Goal: Information Seeking & Learning: Learn about a topic

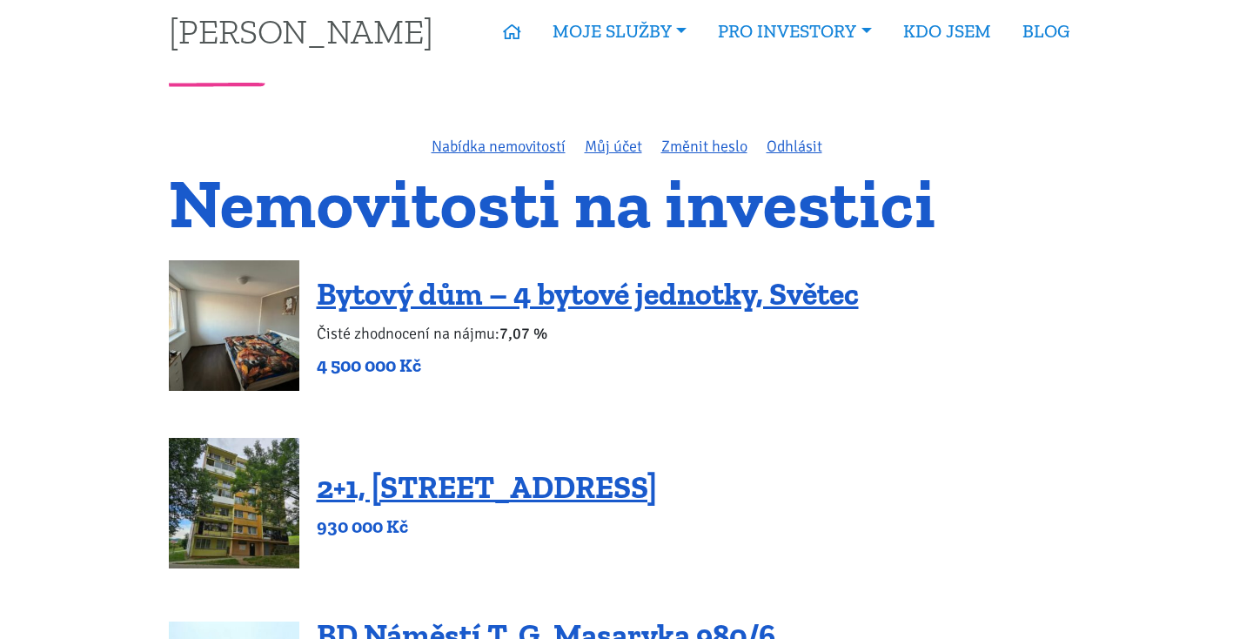
scroll to position [20, 0]
click at [548, 140] on link "Nabídka nemovitostí" at bounding box center [499, 146] width 134 height 19
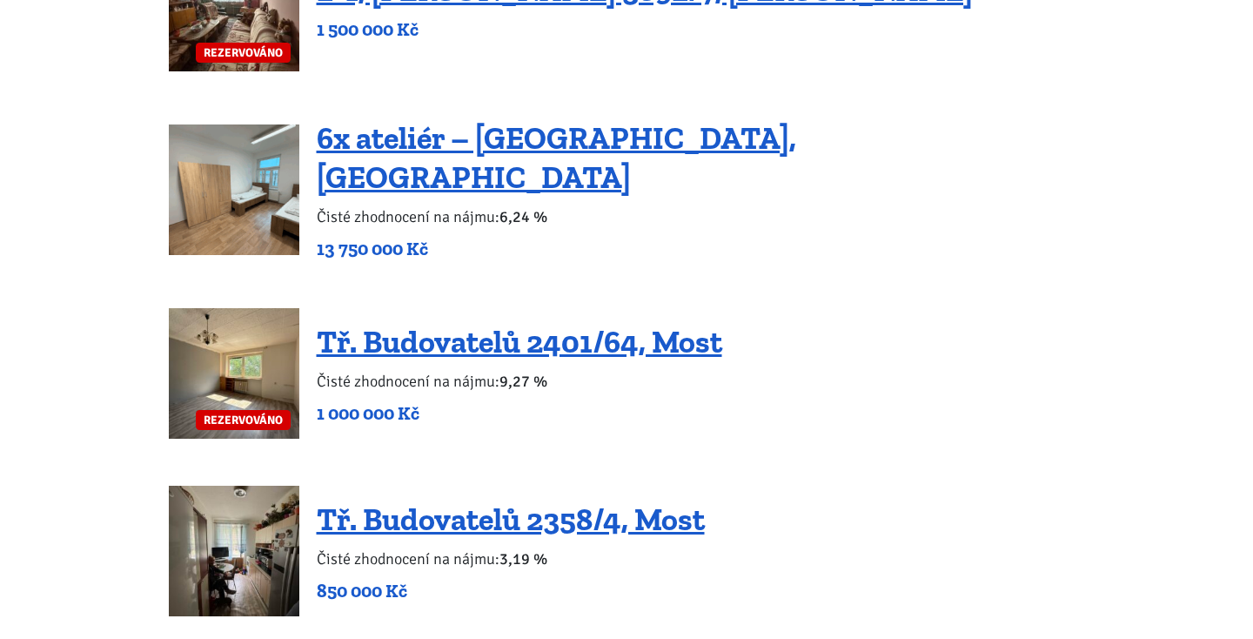
scroll to position [1769, 0]
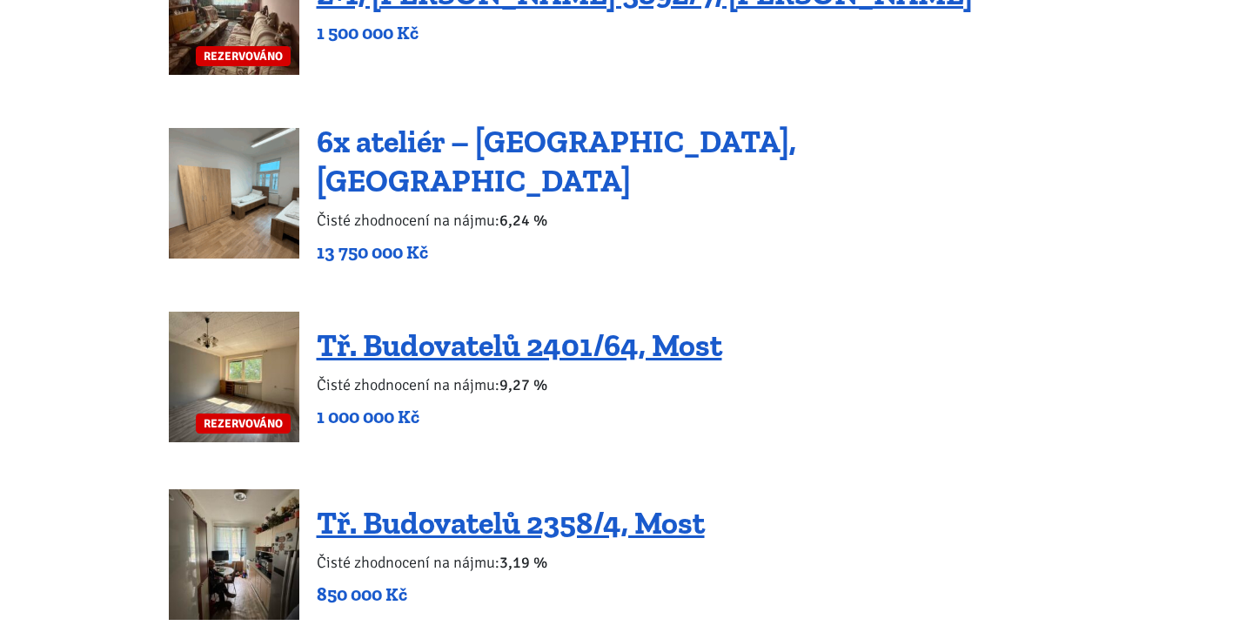
click at [552, 158] on link "6x ateliér – [GEOGRAPHIC_DATA], [GEOGRAPHIC_DATA]" at bounding box center [557, 161] width 480 height 77
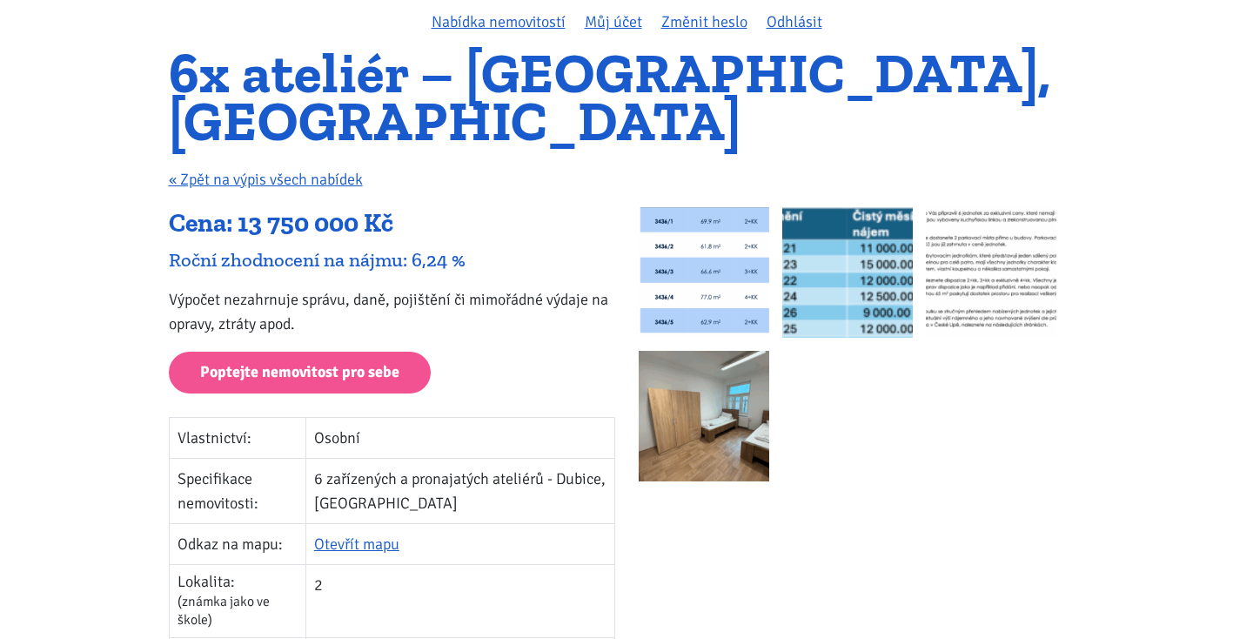
scroll to position [178, 0]
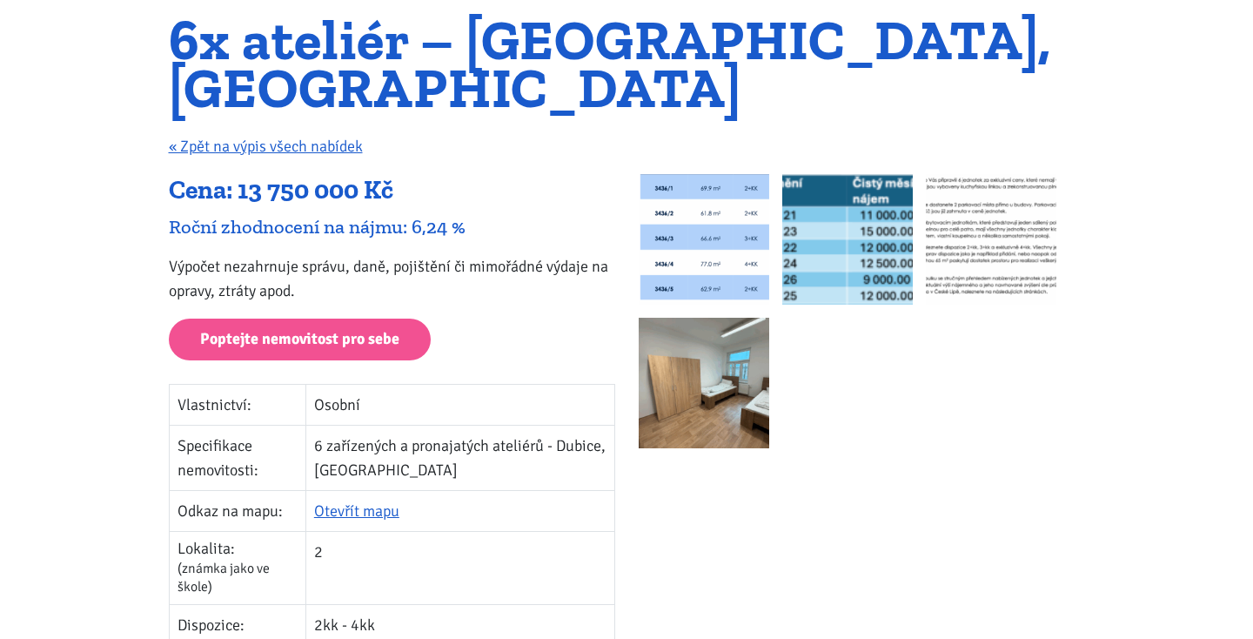
click at [734, 358] on img at bounding box center [704, 383] width 131 height 131
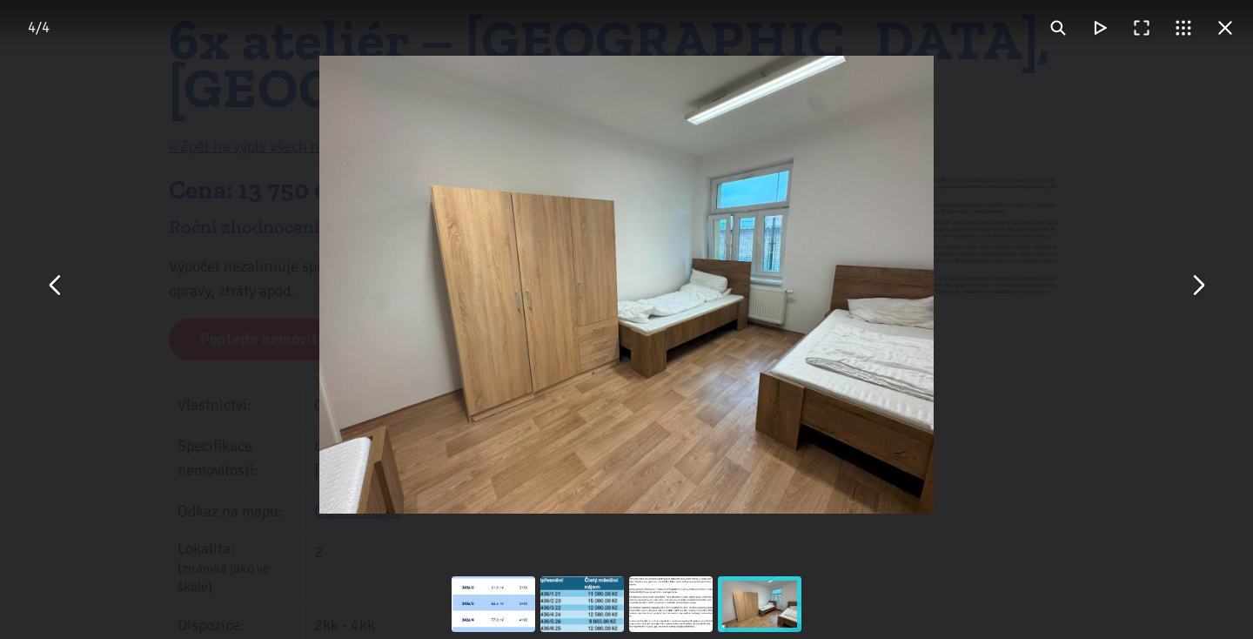
click at [1195, 290] on button "You can close this modal content with the ESC key" at bounding box center [1198, 285] width 42 height 42
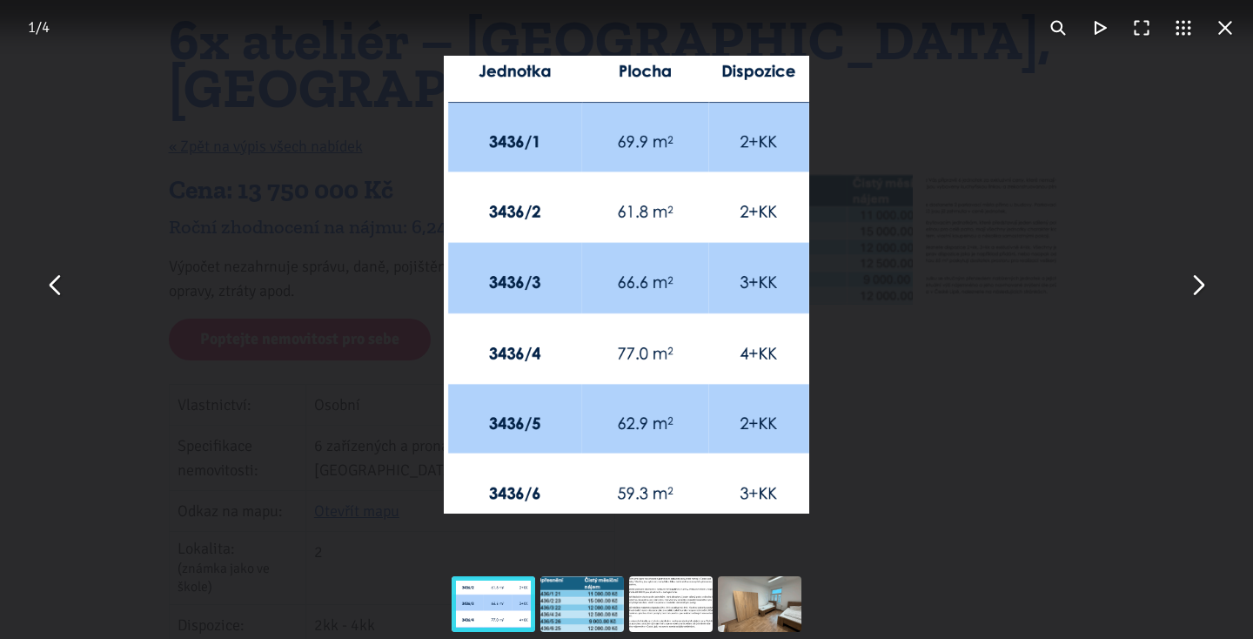
click at [1195, 290] on button "You can close this modal content with the ESC key" at bounding box center [1198, 285] width 42 height 42
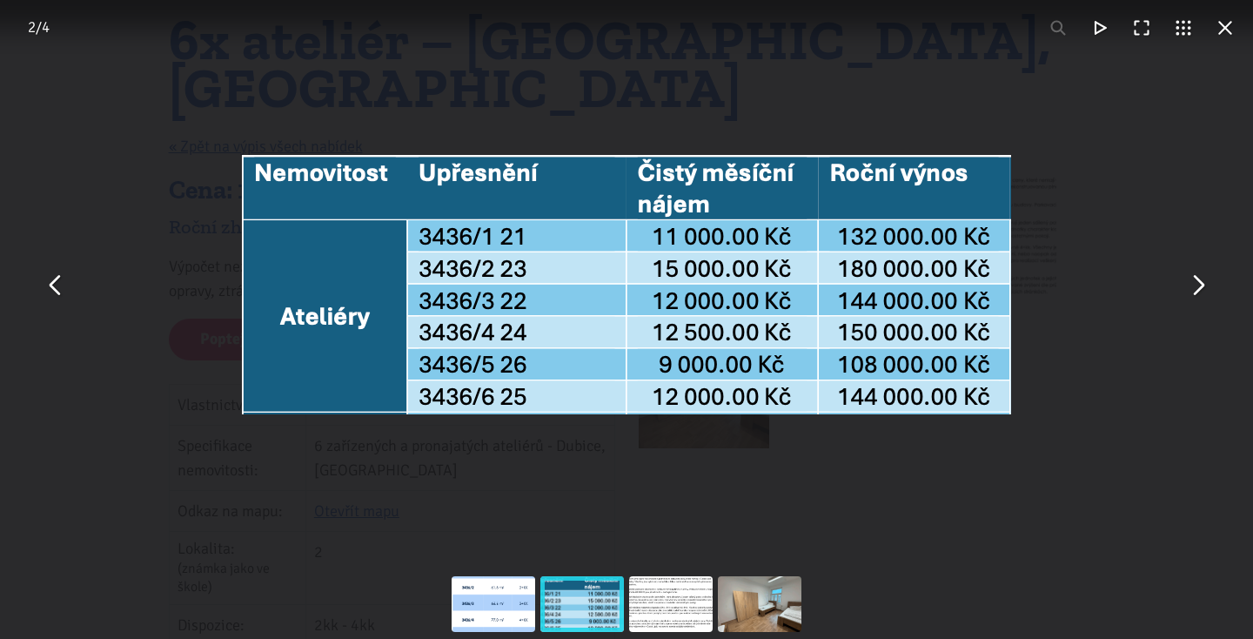
click at [1195, 290] on button "You can close this modal content with the ESC key" at bounding box center [1198, 285] width 42 height 42
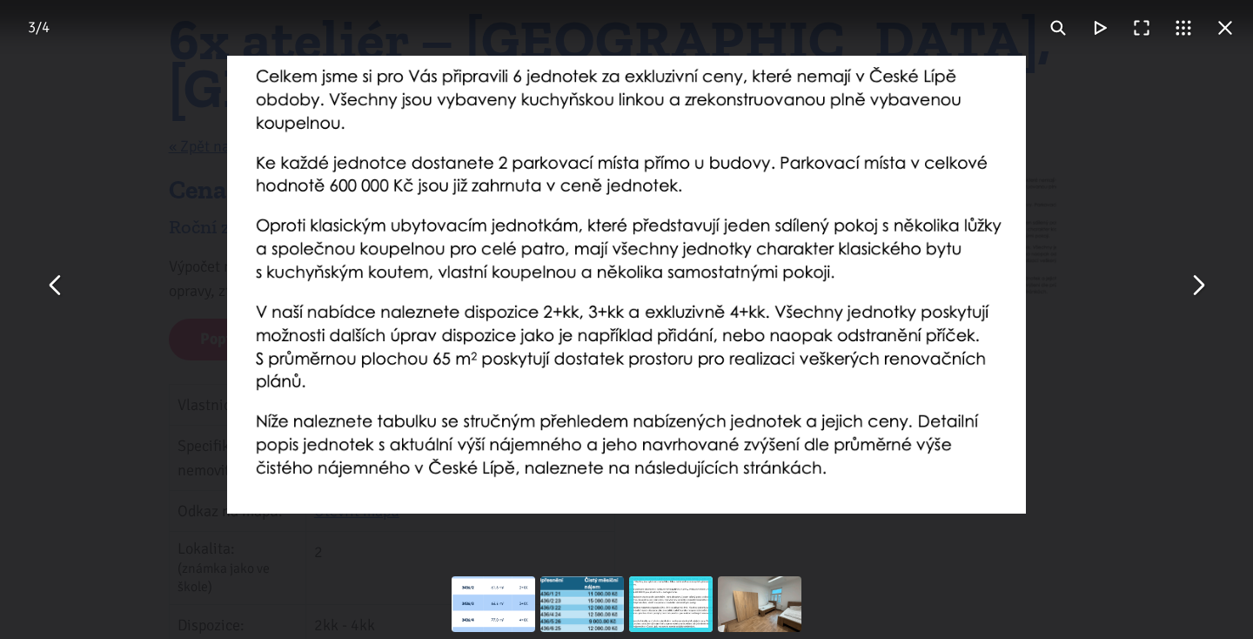
click at [1195, 290] on button "You can close this modal content with the ESC key" at bounding box center [1198, 285] width 42 height 42
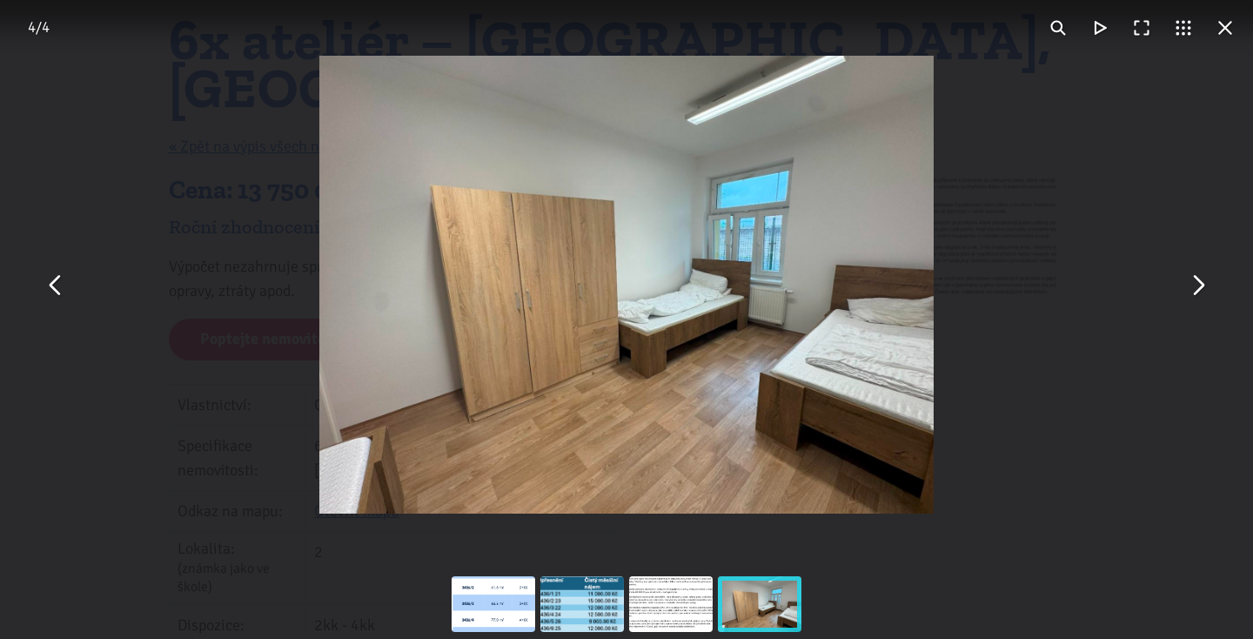
click at [1195, 290] on button "You can close this modal content with the ESC key" at bounding box center [1198, 285] width 42 height 42
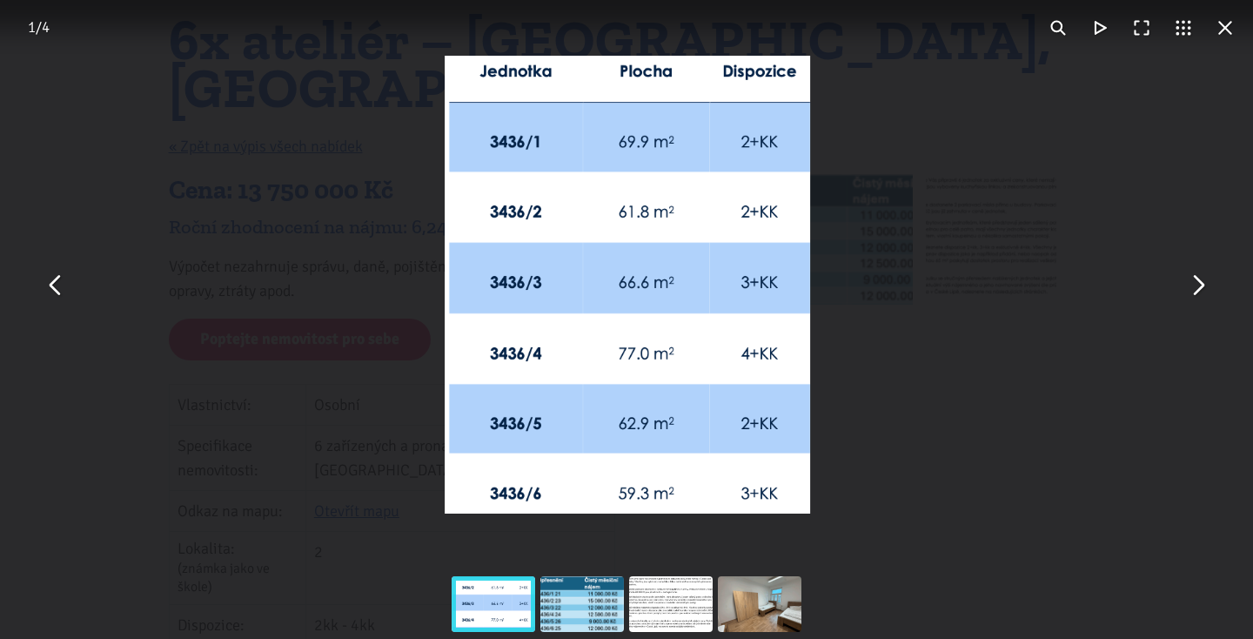
click at [1195, 290] on button "You can close this modal content with the ESC key" at bounding box center [1198, 285] width 42 height 42
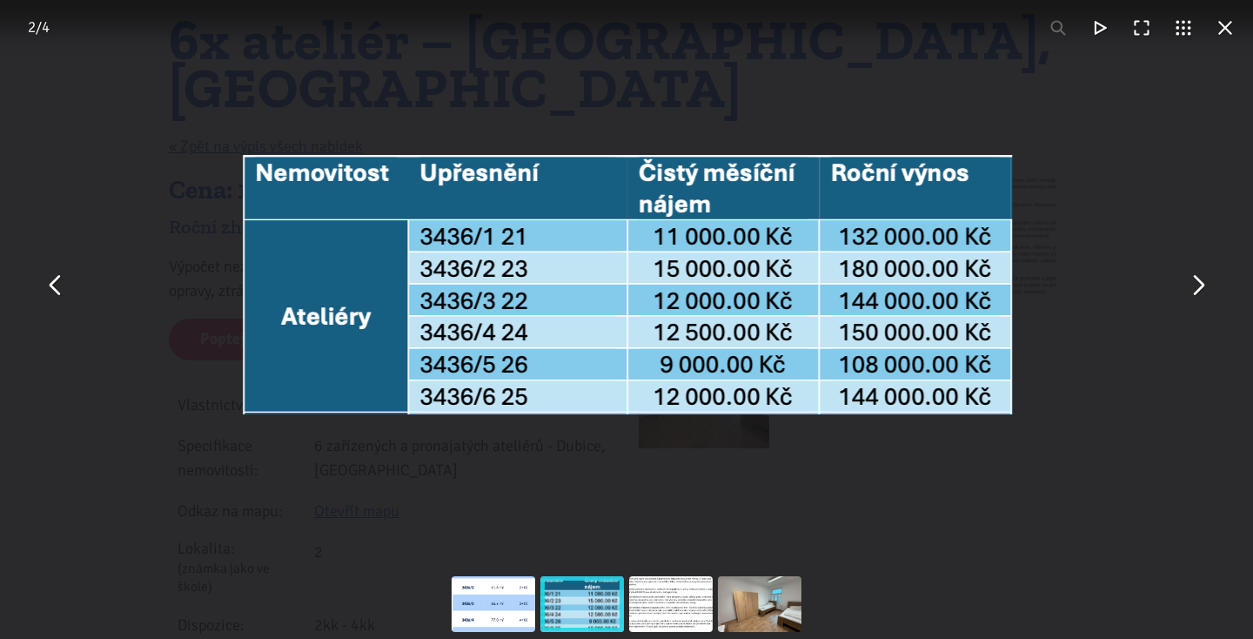
click at [1195, 290] on button "You can close this modal content with the ESC key" at bounding box center [1198, 285] width 42 height 42
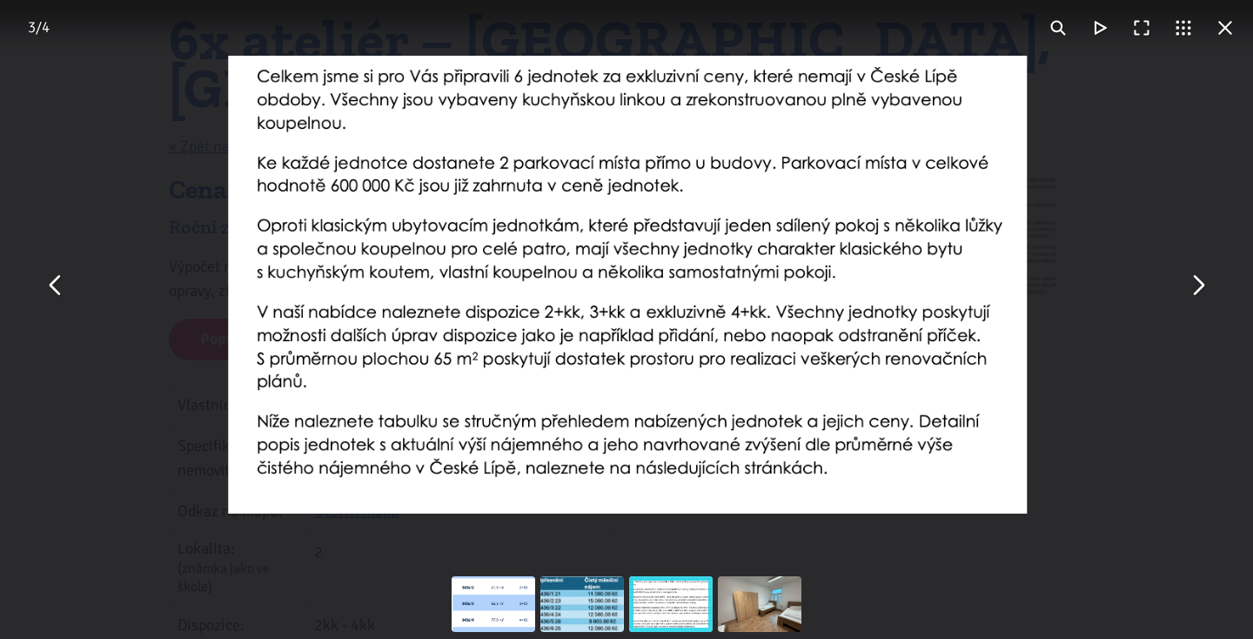
click at [1195, 290] on button "You can close this modal content with the ESC key" at bounding box center [1198, 285] width 42 height 42
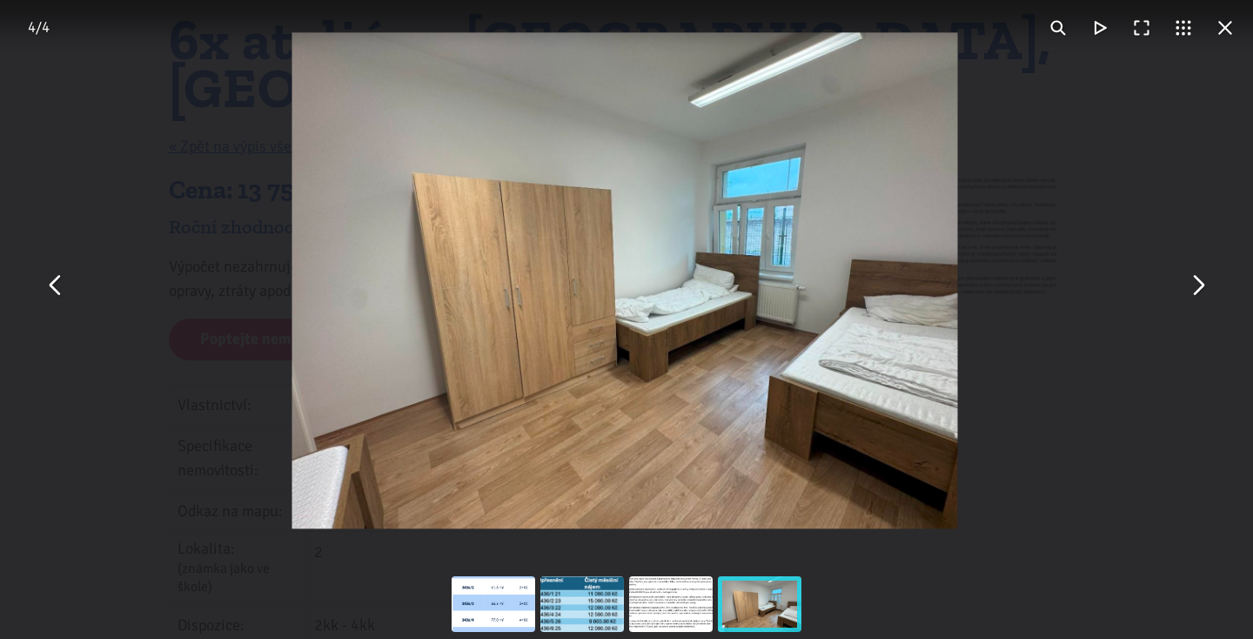
click at [1204, 297] on button "You can close this modal content with the ESC key" at bounding box center [1198, 285] width 42 height 42
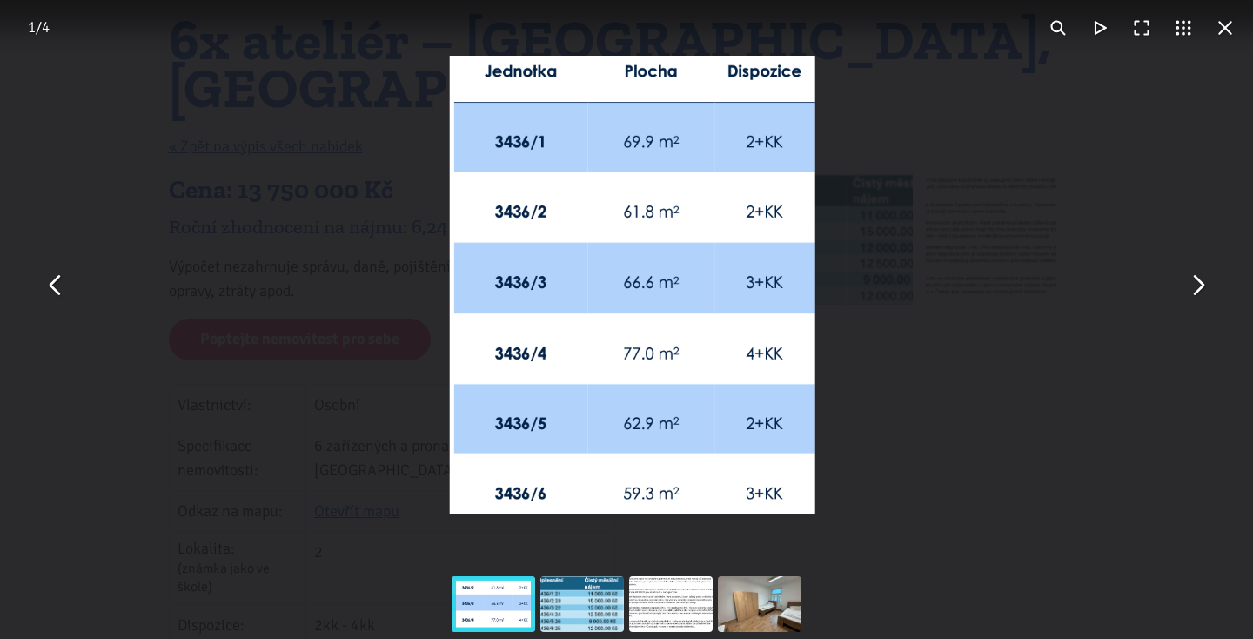
click at [1204, 297] on button "You can close this modal content with the ESC key" at bounding box center [1198, 285] width 42 height 42
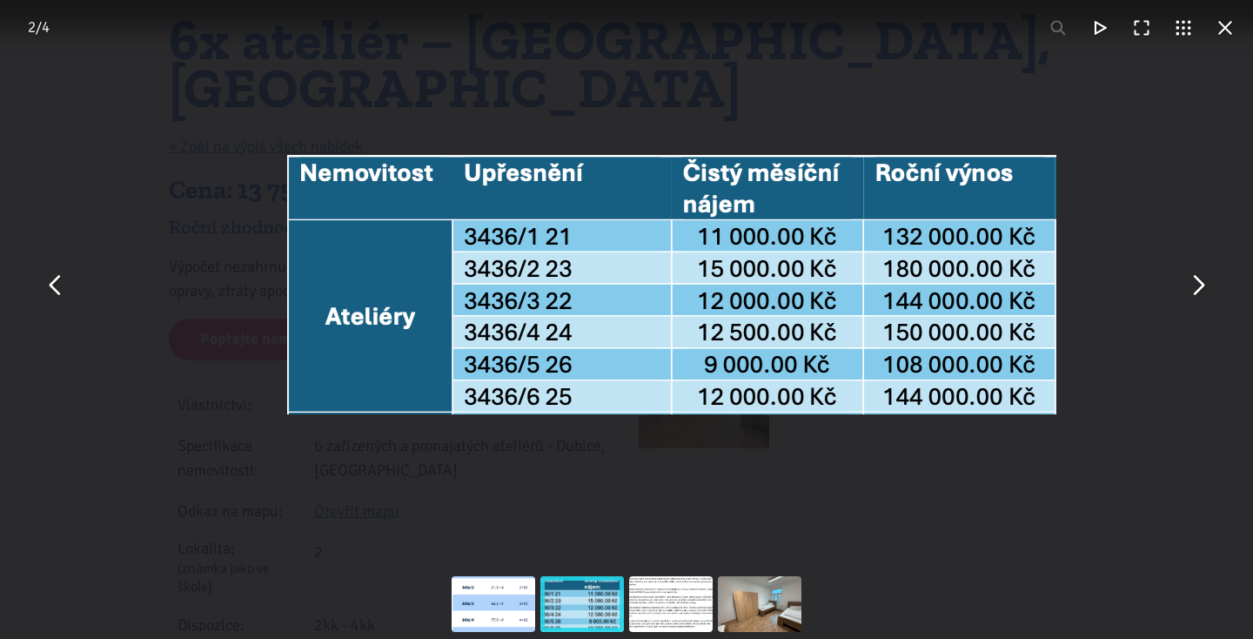
click at [1204, 297] on button "You can close this modal content with the ESC key" at bounding box center [1198, 285] width 42 height 42
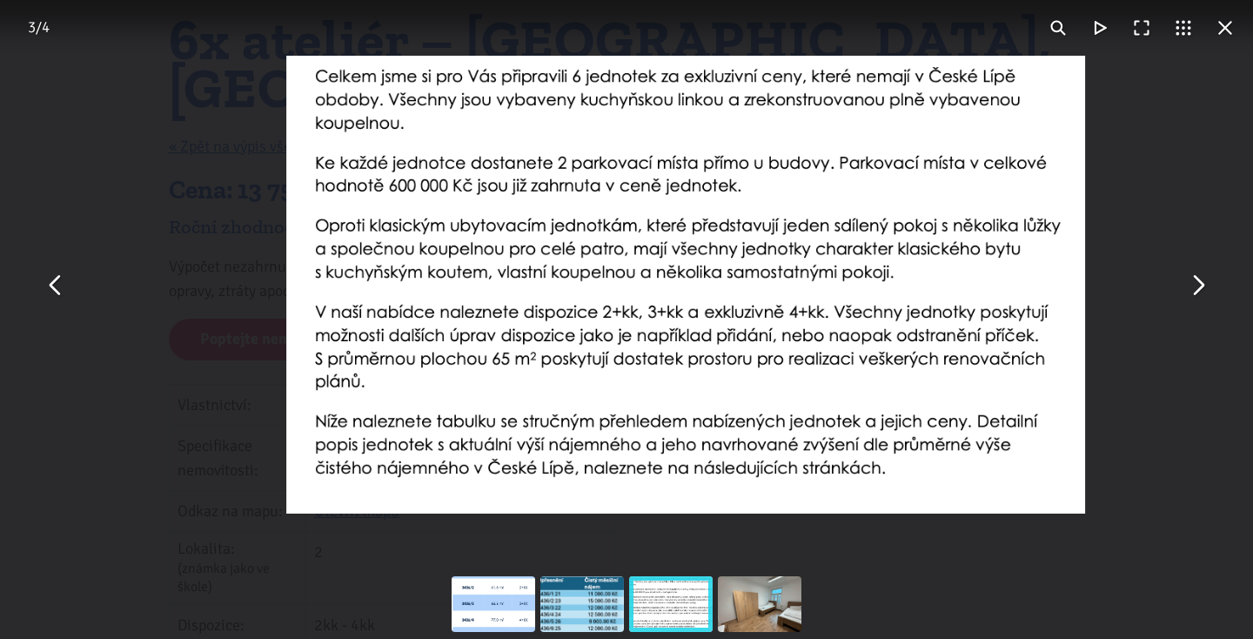
click at [1204, 297] on button "You can close this modal content with the ESC key" at bounding box center [1198, 285] width 42 height 42
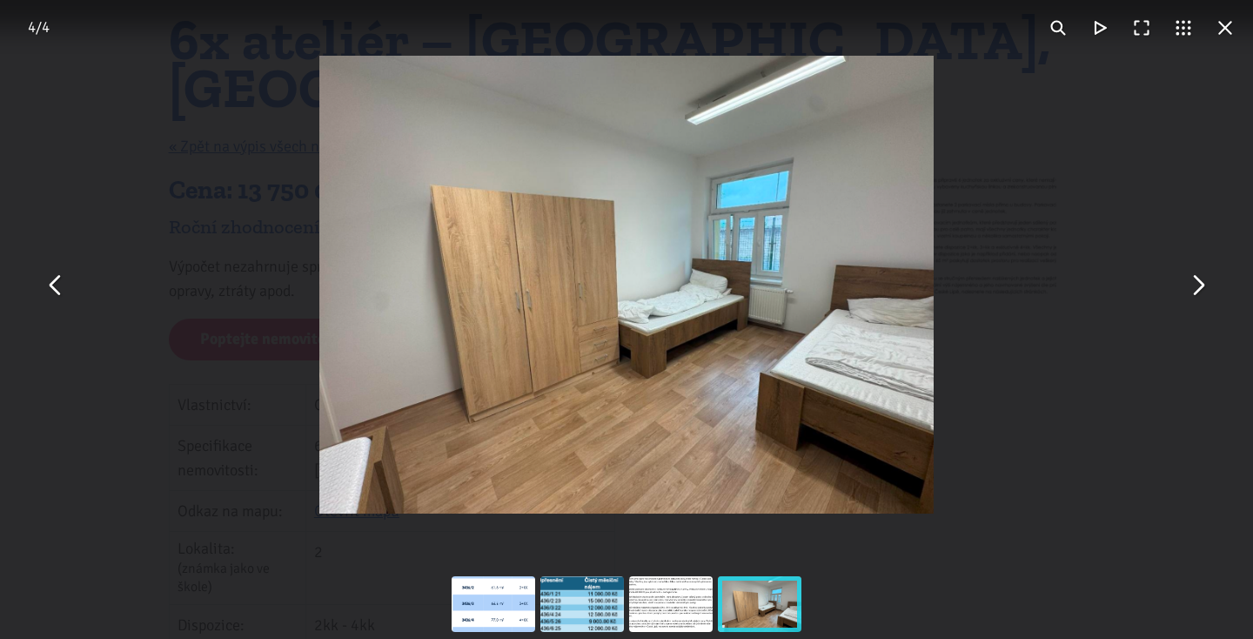
click at [1206, 285] on button "You can close this modal content with the ESC key" at bounding box center [1198, 285] width 42 height 42
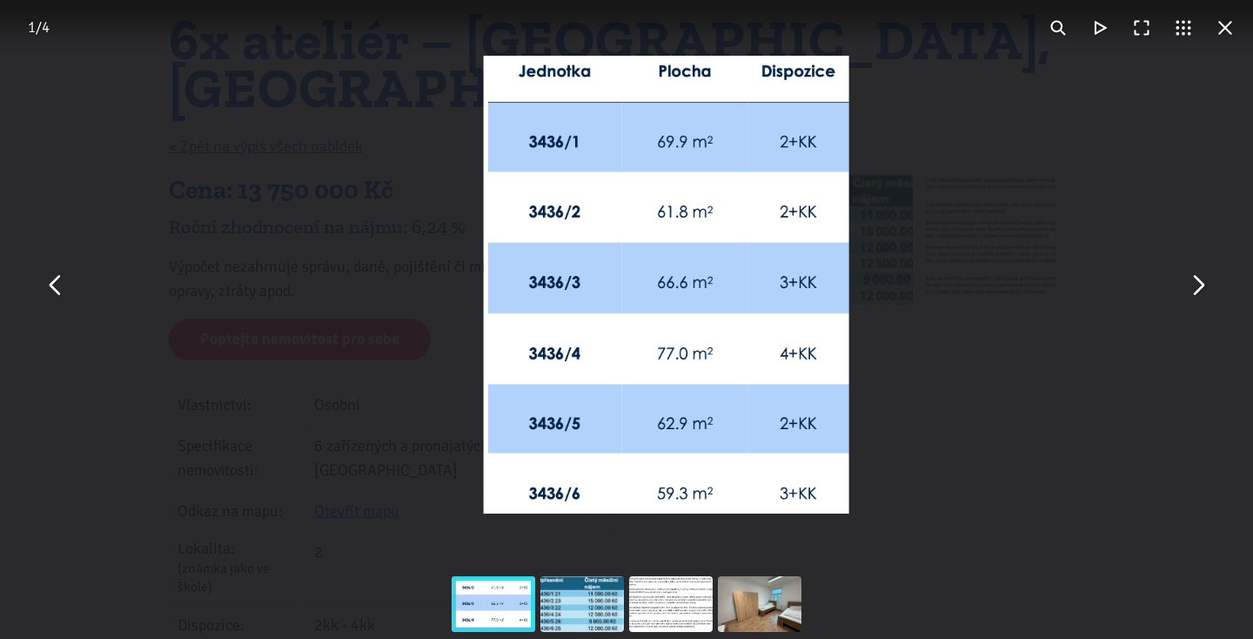
click at [1206, 285] on button "You can close this modal content with the ESC key" at bounding box center [1198, 285] width 42 height 42
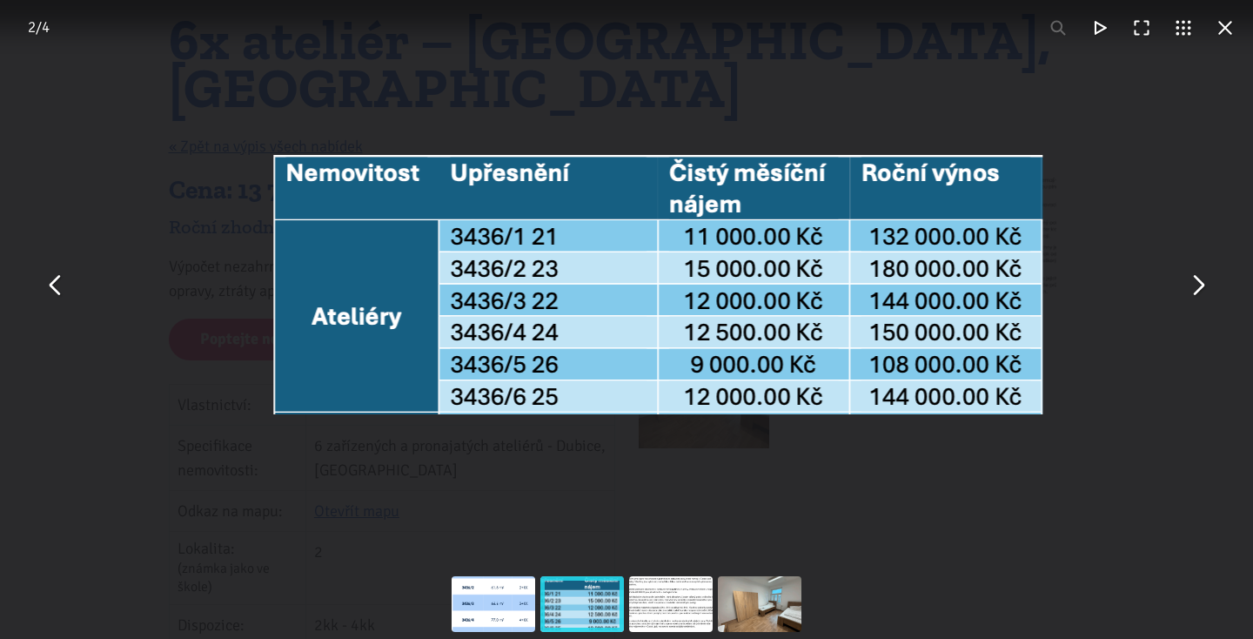
click at [1206, 285] on button "You can close this modal content with the ESC key" at bounding box center [1198, 285] width 42 height 42
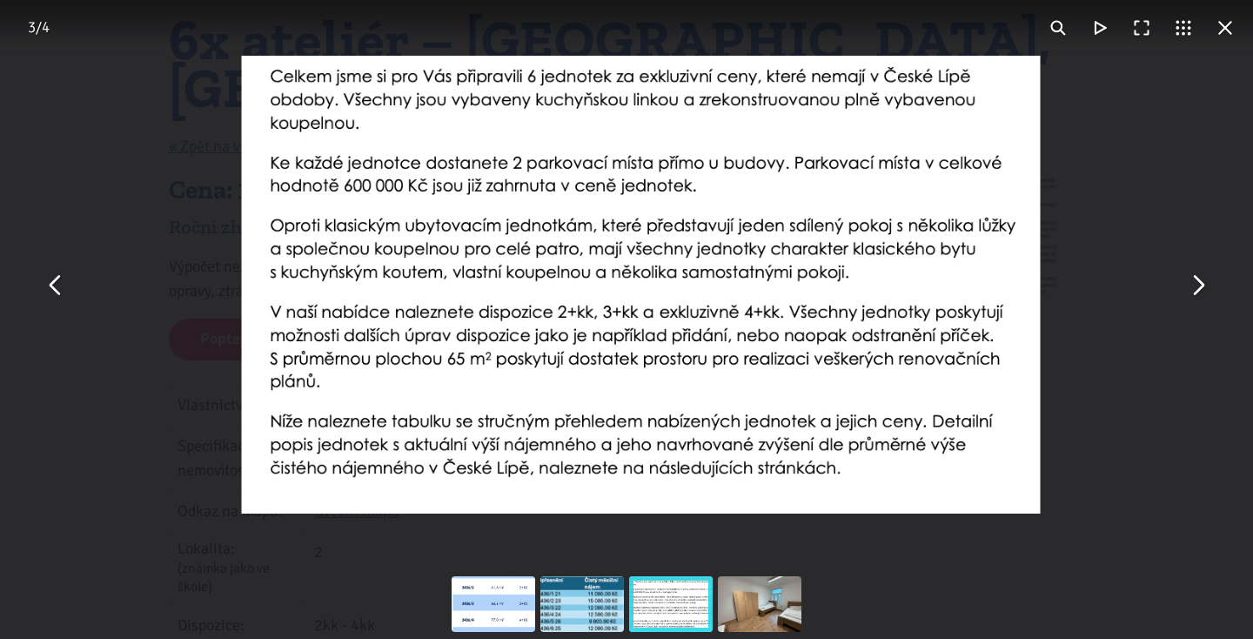
click at [1206, 285] on button "You can close this modal content with the ESC key" at bounding box center [1198, 285] width 42 height 42
